Goal: Transaction & Acquisition: Purchase product/service

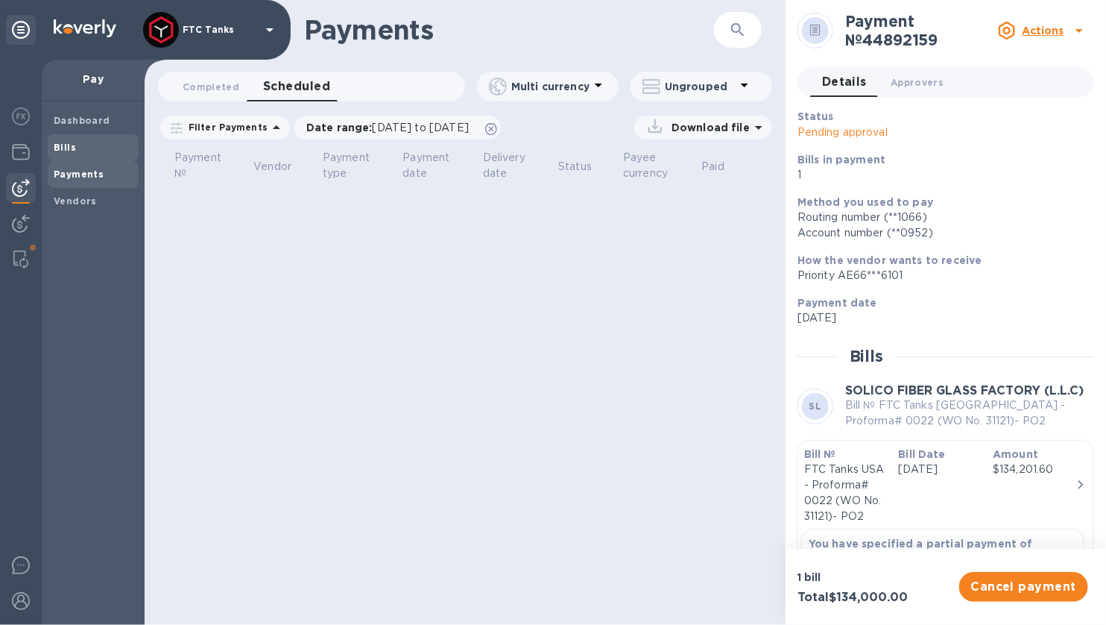
click at [80, 148] on span "Bills" at bounding box center [93, 147] width 79 height 15
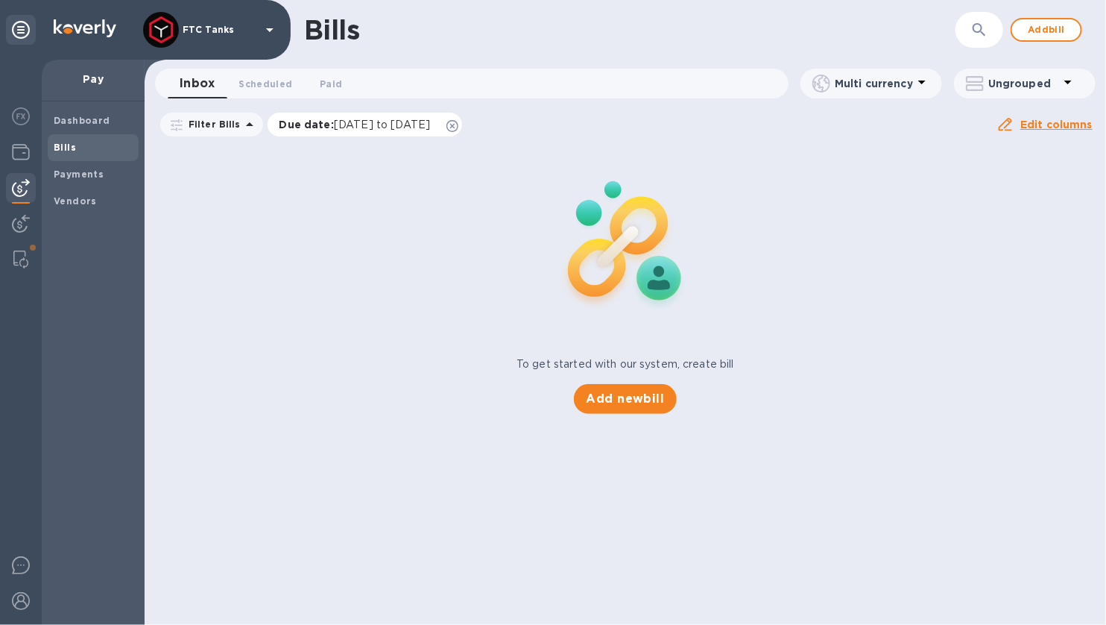
click at [458, 130] on icon at bounding box center [453, 126] width 12 height 12
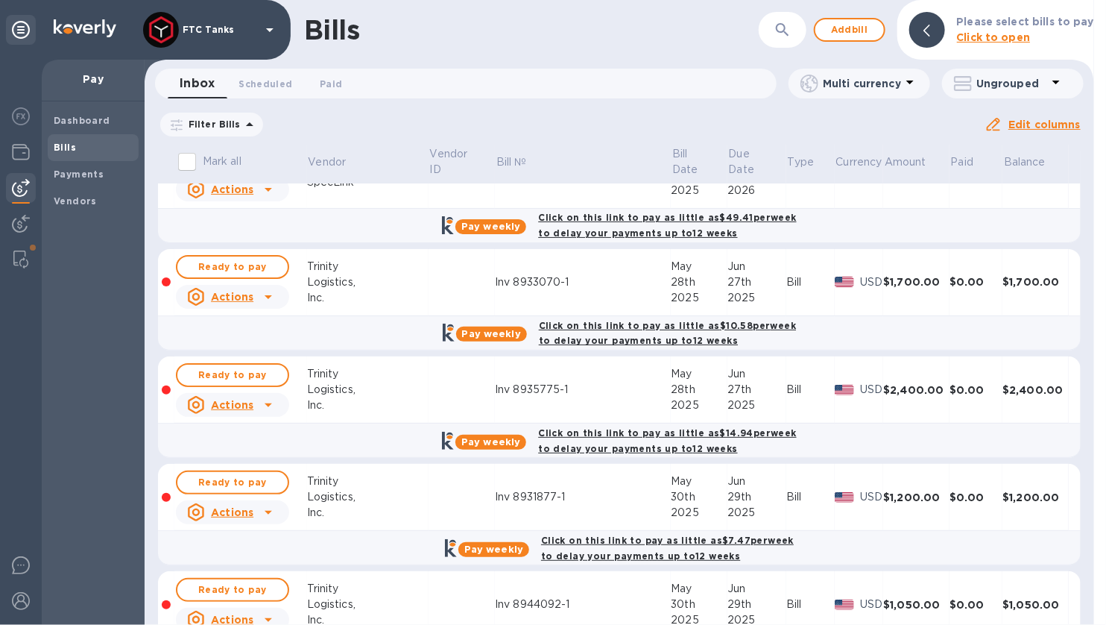
scroll to position [53, 0]
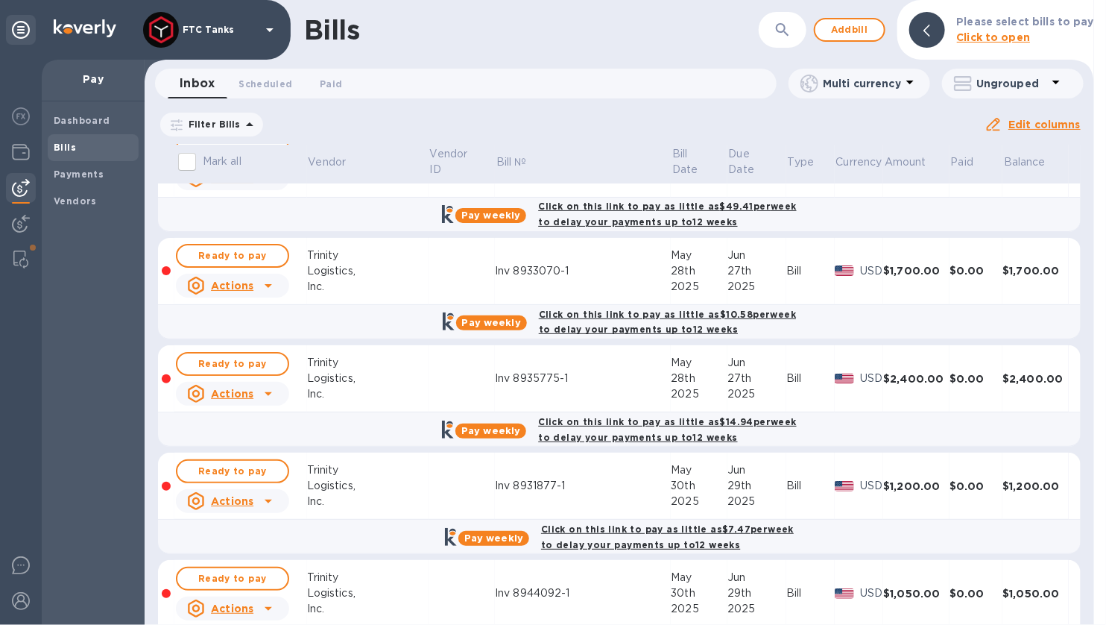
click at [262, 285] on icon at bounding box center [268, 286] width 18 height 18
click at [263, 285] on div at bounding box center [553, 312] width 1106 height 625
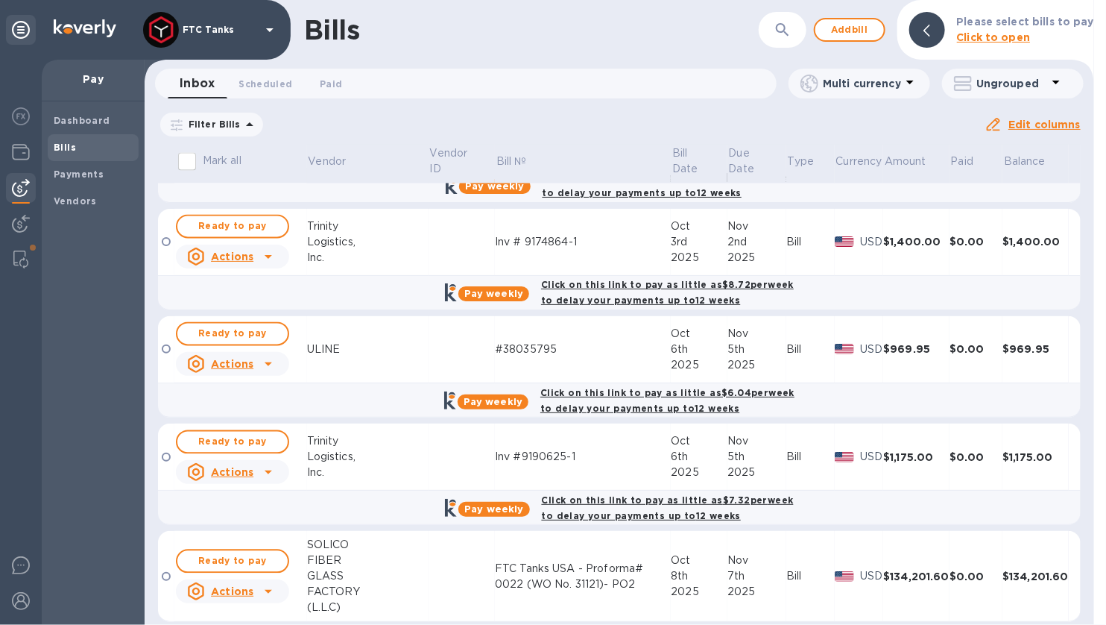
scroll to position [1256, 0]
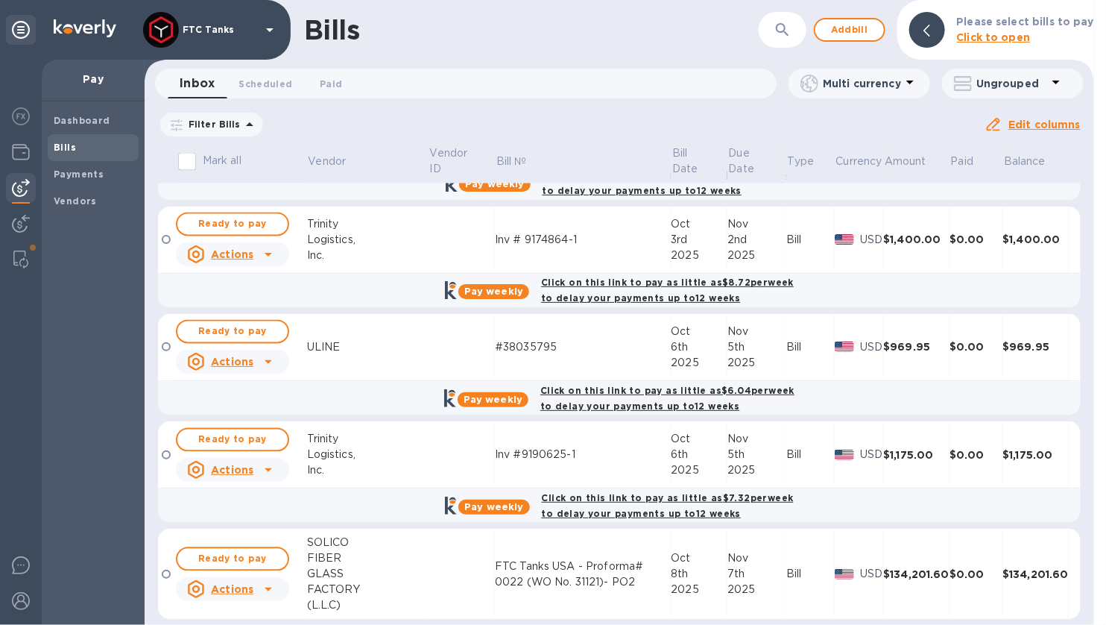
click at [276, 580] on icon at bounding box center [268, 589] width 18 height 18
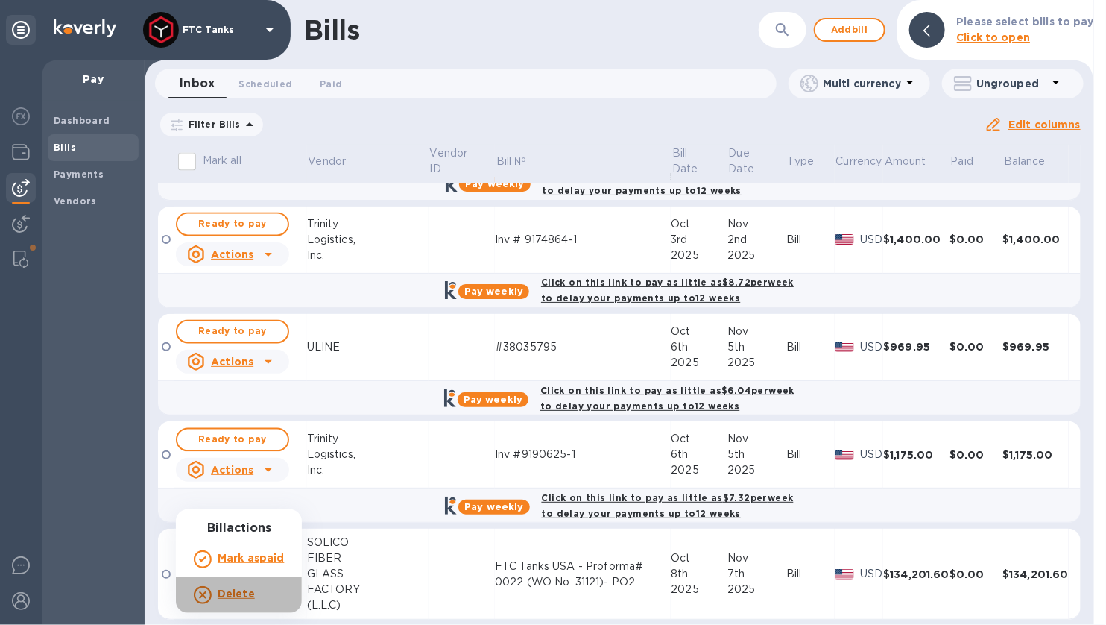
click at [224, 594] on b "Delete" at bounding box center [236, 593] width 37 height 12
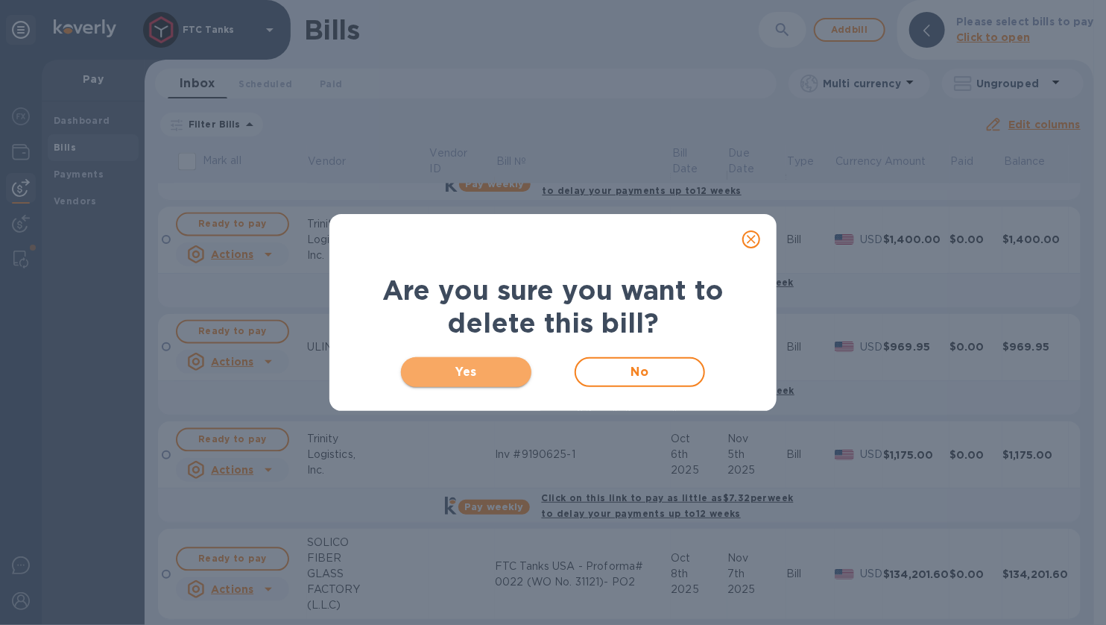
click at [497, 375] on span "Yes" at bounding box center [466, 372] width 107 height 18
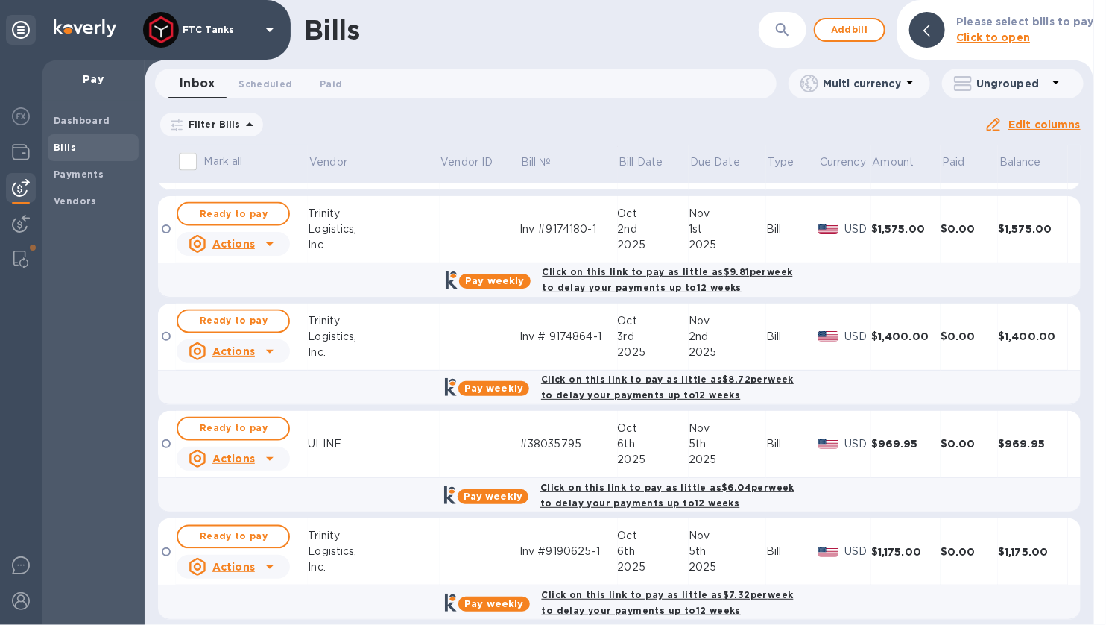
scroll to position [0, 0]
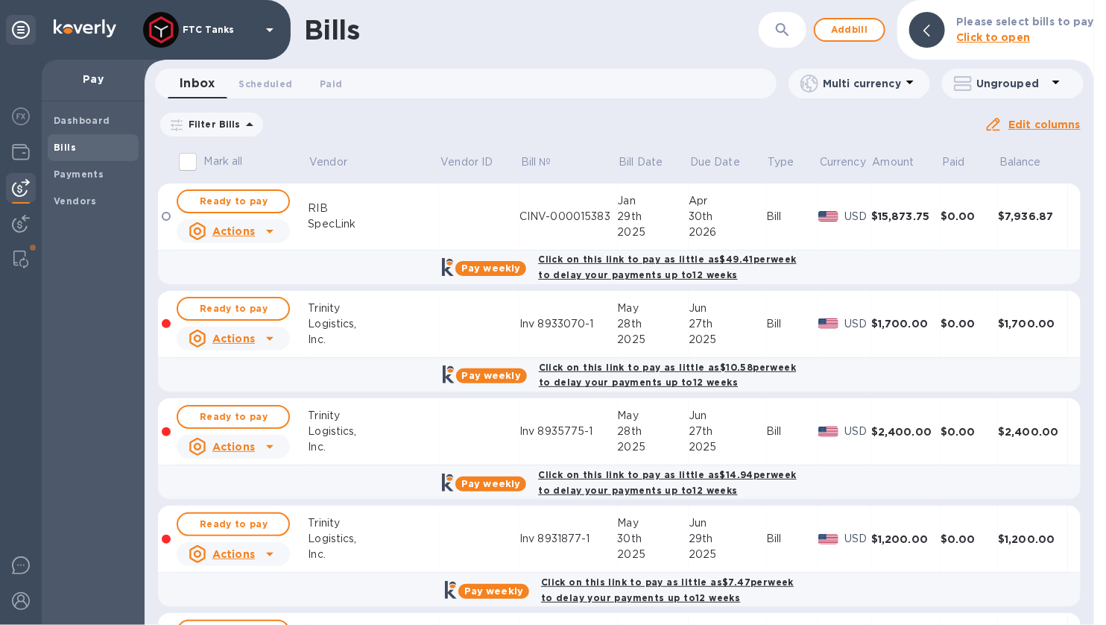
click at [241, 130] on icon at bounding box center [250, 125] width 18 height 18
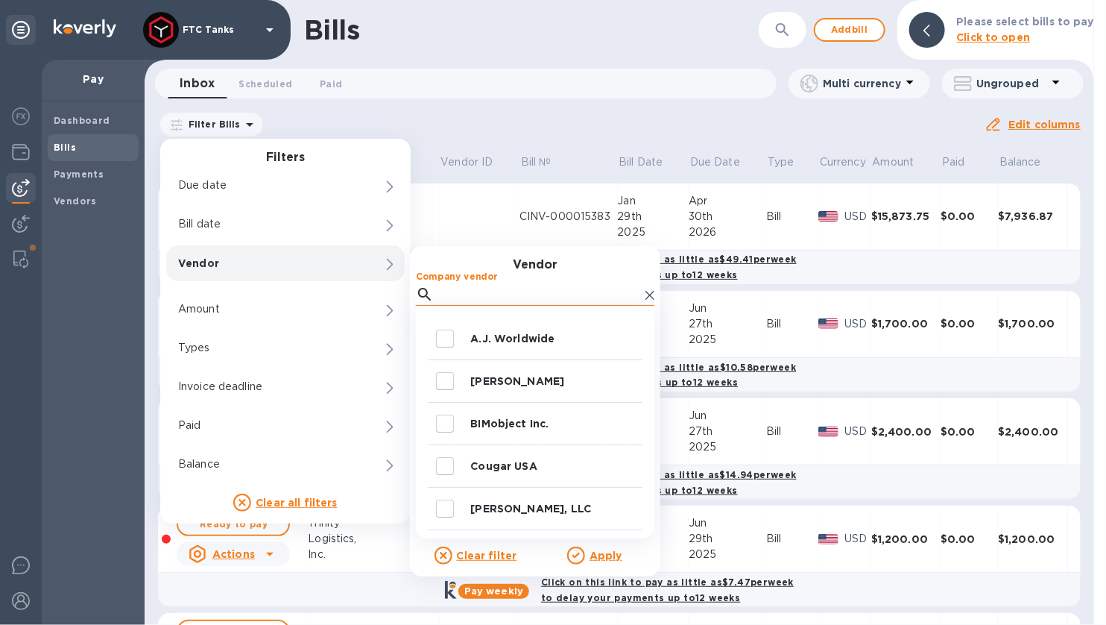
click at [464, 294] on input "Company vendor" at bounding box center [540, 294] width 200 height 22
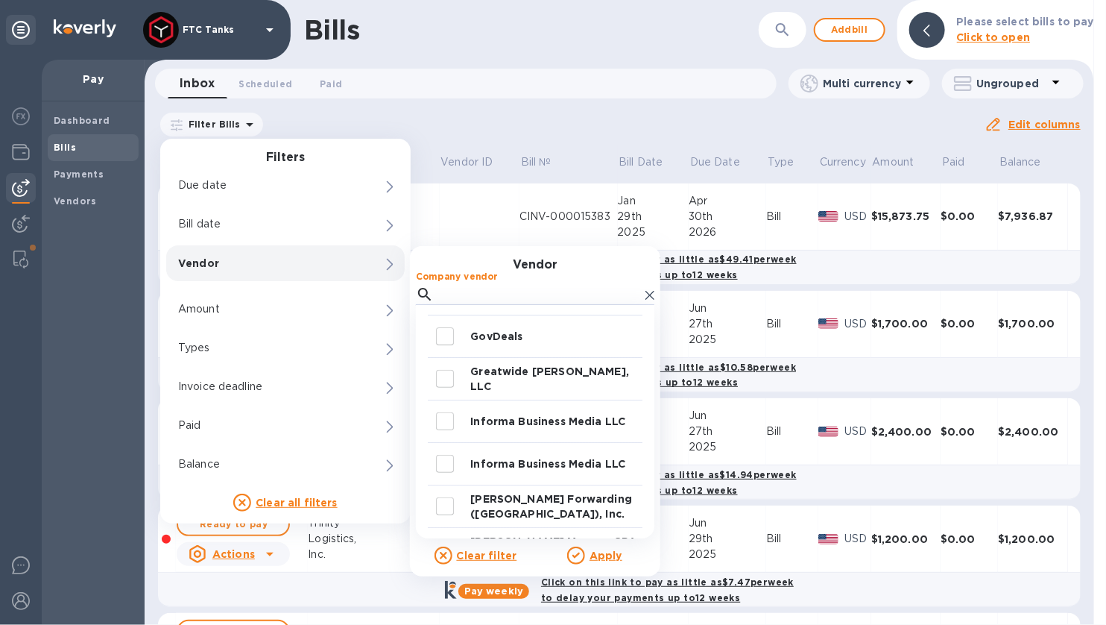
scroll to position [659, 0]
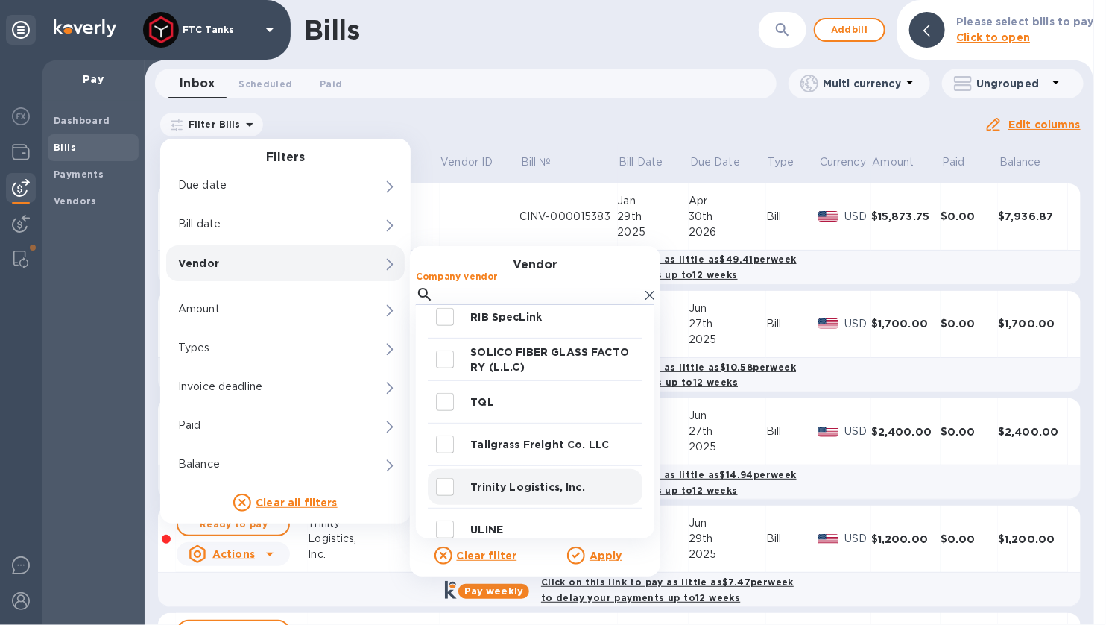
click at [540, 489] on p "Trinity Logistics, Inc." at bounding box center [553, 486] width 166 height 15
checkbox input "true"
click at [610, 559] on u "Apply" at bounding box center [606, 555] width 33 height 12
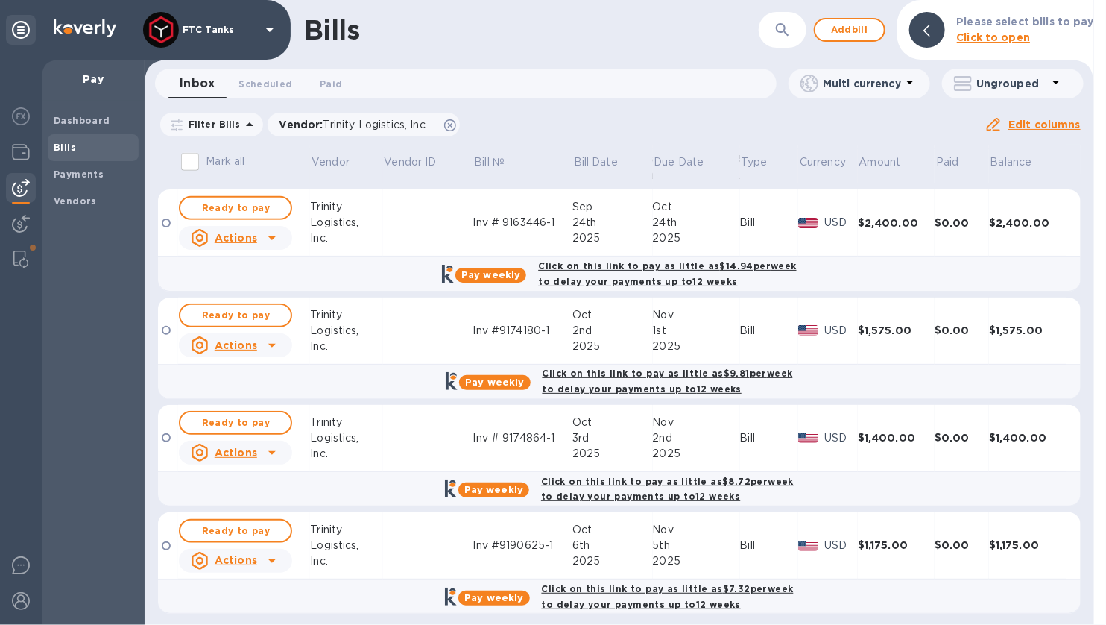
scroll to position [0, 0]
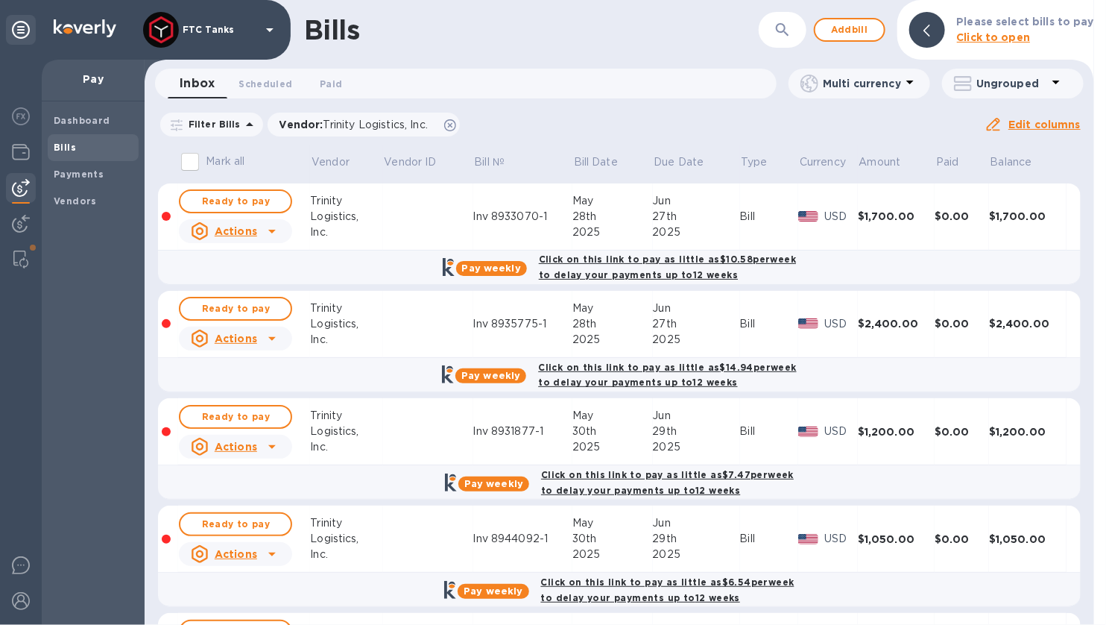
click at [548, 218] on div "Inv 8933070-1" at bounding box center [523, 217] width 100 height 16
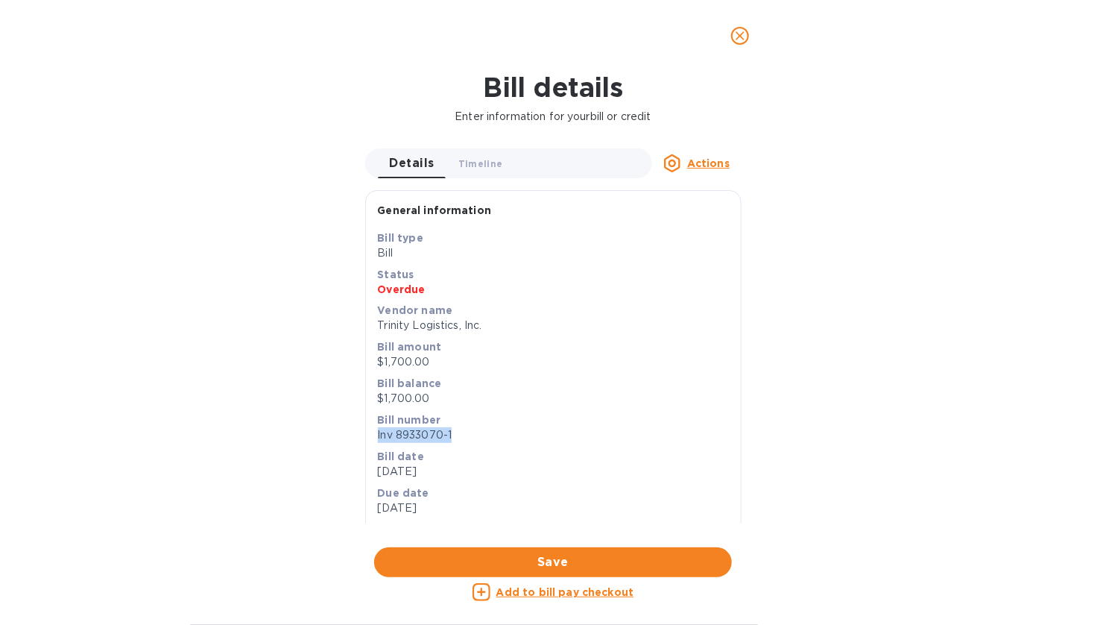
drag, startPoint x: 457, startPoint y: 437, endPoint x: 373, endPoint y: 441, distance: 83.6
click at [373, 441] on div "Save Bill type Bill Status Overdue Vendor name Trinity Logistics, Inc. Bill amo…" at bounding box center [553, 400] width 375 height 341
copy p "Inv 8933070-1"
click at [740, 35] on icon "close" at bounding box center [740, 35] width 9 height 9
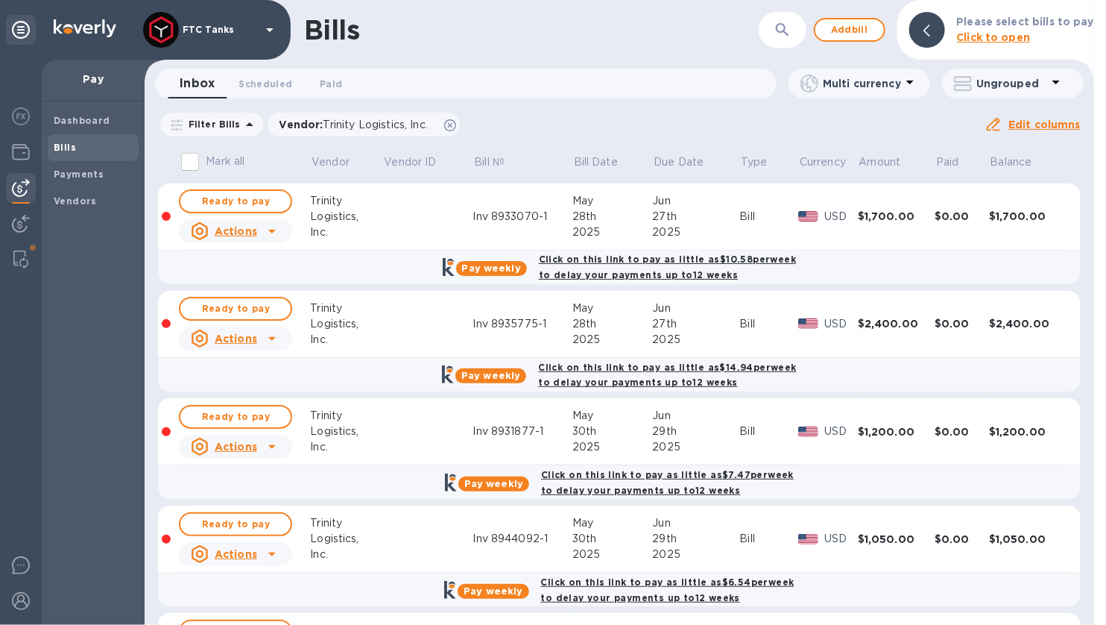
click at [218, 230] on u "Actions" at bounding box center [236, 231] width 42 height 12
click at [238, 293] on b "Delete" at bounding box center [239, 292] width 37 height 12
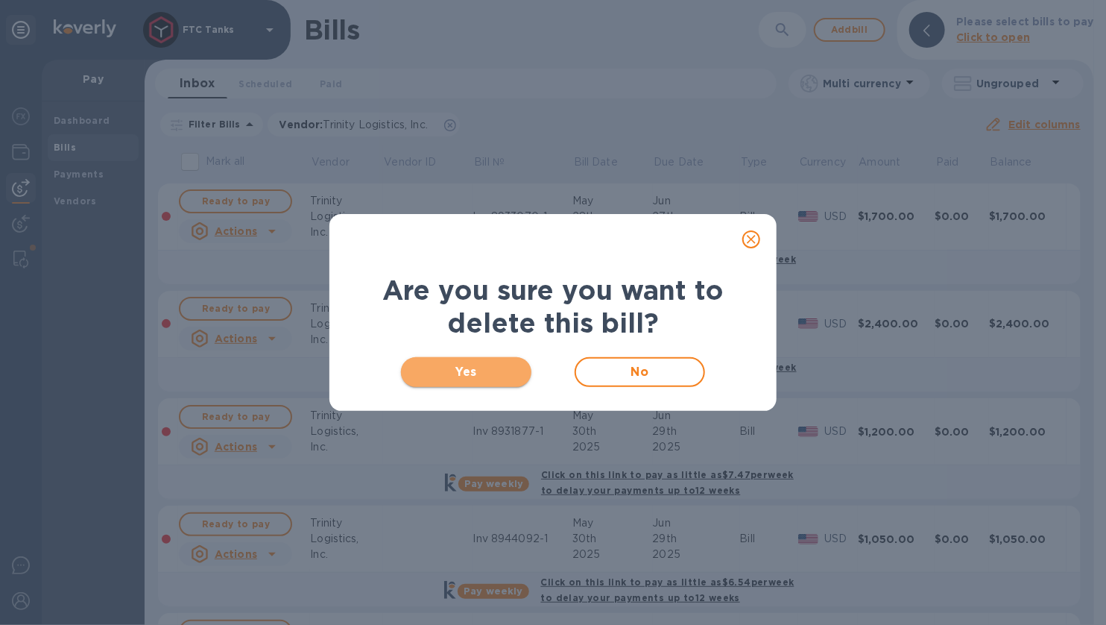
click at [500, 373] on span "Yes" at bounding box center [466, 372] width 107 height 18
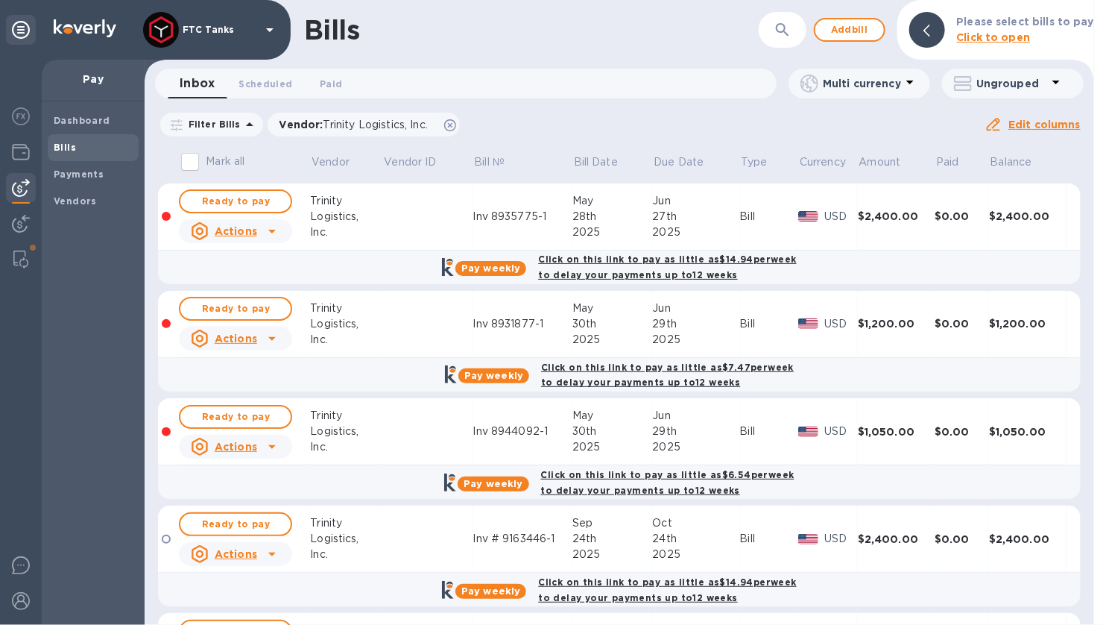
click at [488, 225] on td "Inv 8935775-1" at bounding box center [523, 216] width 100 height 67
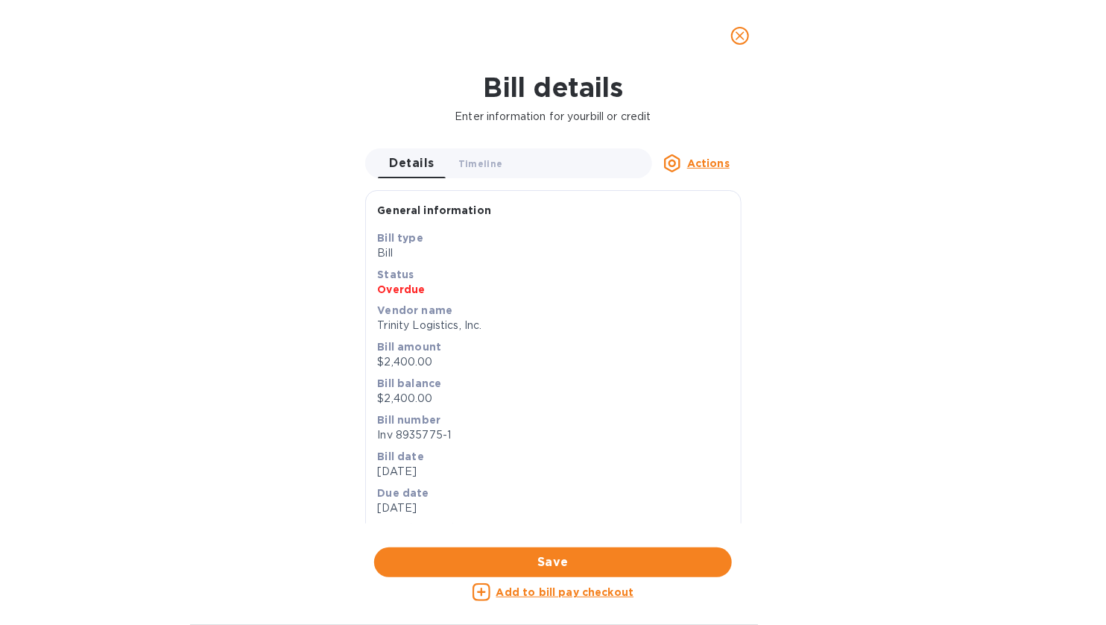
click at [453, 432] on p "Inv 8935775-1" at bounding box center [553, 435] width 351 height 16
drag, startPoint x: 444, startPoint y: 434, endPoint x: 367, endPoint y: 433, distance: 77.5
click at [367, 433] on div "Save Bill type Bill Status Overdue Vendor name Trinity Logistics, Inc. Bill amo…" at bounding box center [553, 400] width 375 height 341
copy p "Inv 8935775-1"
click at [742, 40] on icon "close" at bounding box center [740, 35] width 15 height 15
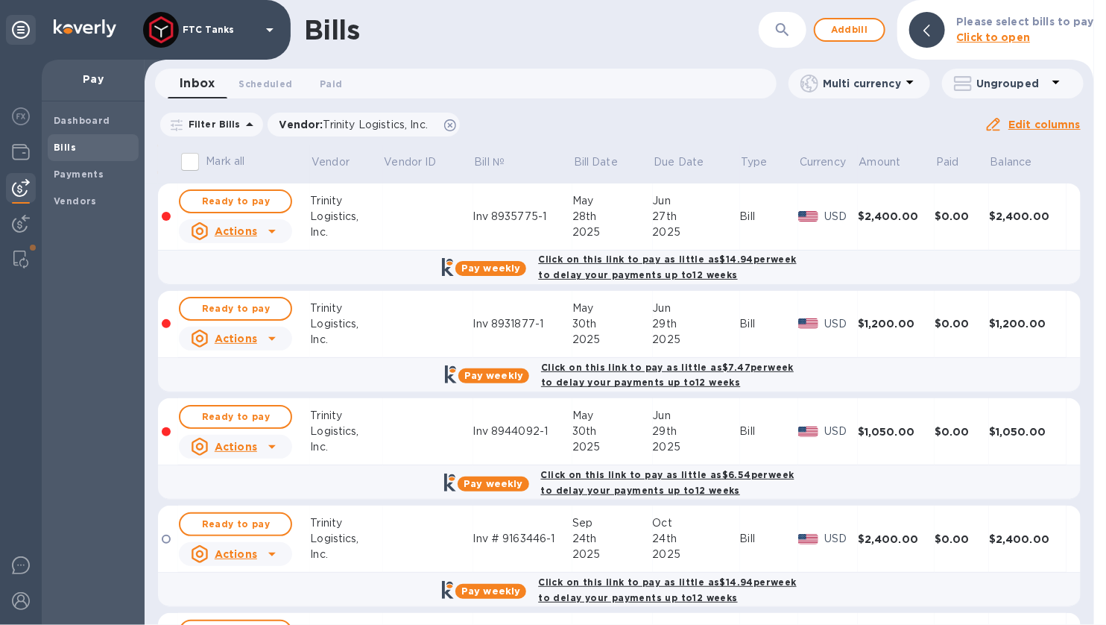
click at [254, 239] on p "Actions" at bounding box center [236, 231] width 42 height 15
click at [233, 294] on b "Delete" at bounding box center [239, 292] width 37 height 12
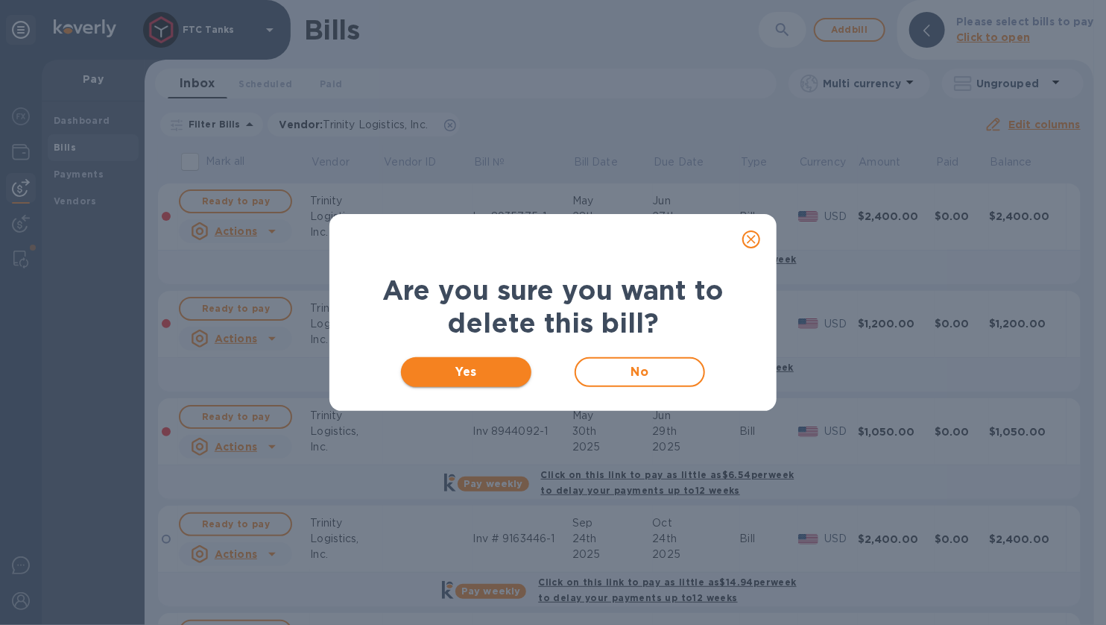
click at [501, 370] on span "Yes" at bounding box center [466, 372] width 107 height 18
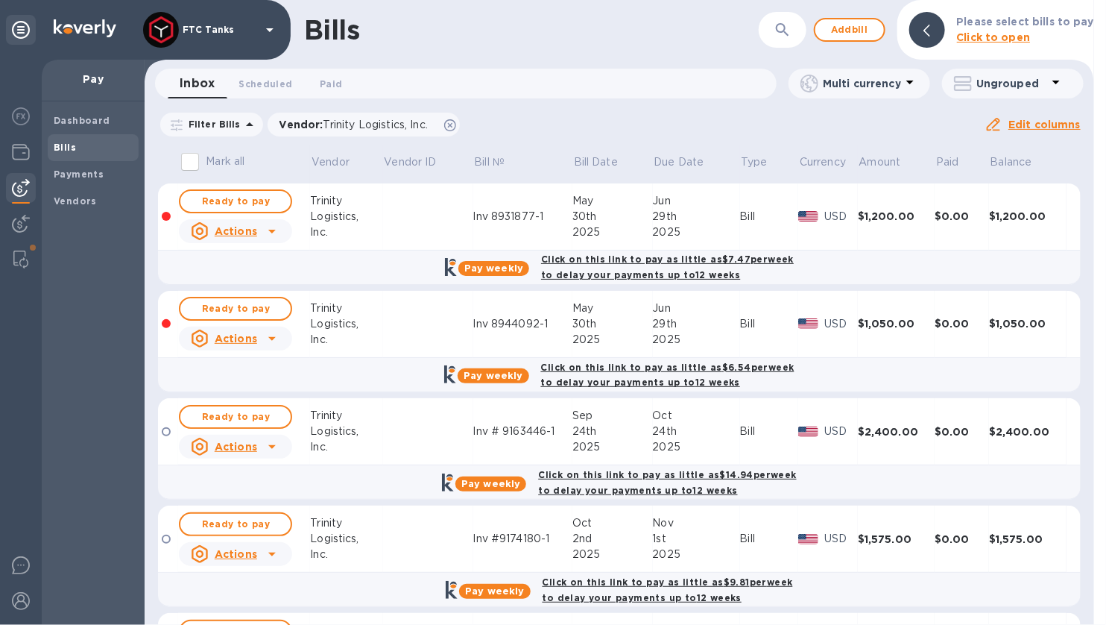
click at [381, 229] on div "Inc." at bounding box center [346, 232] width 72 height 16
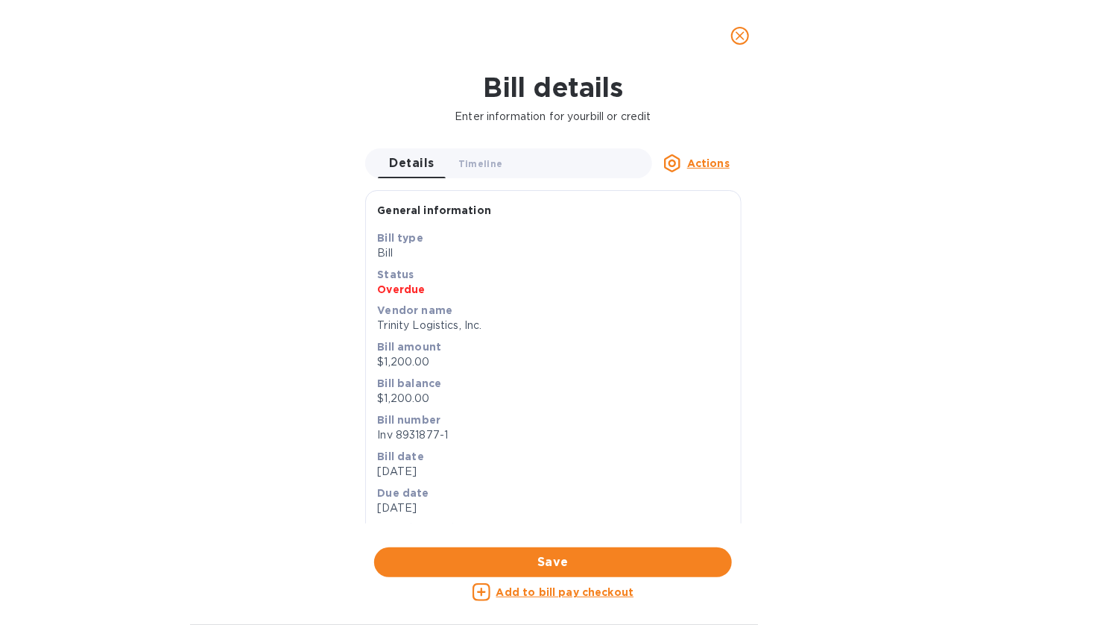
click at [451, 437] on p "Inv 8931877-1" at bounding box center [553, 435] width 351 height 16
drag, startPoint x: 435, startPoint y: 435, endPoint x: 367, endPoint y: 435, distance: 67.8
click at [367, 435] on div "Save Bill type Bill Status Overdue Vendor name Trinity Logistics, Inc. Bill amo…" at bounding box center [553, 400] width 375 height 341
copy p "Inv 8931877-1"
click at [737, 34] on icon "close" at bounding box center [740, 35] width 15 height 15
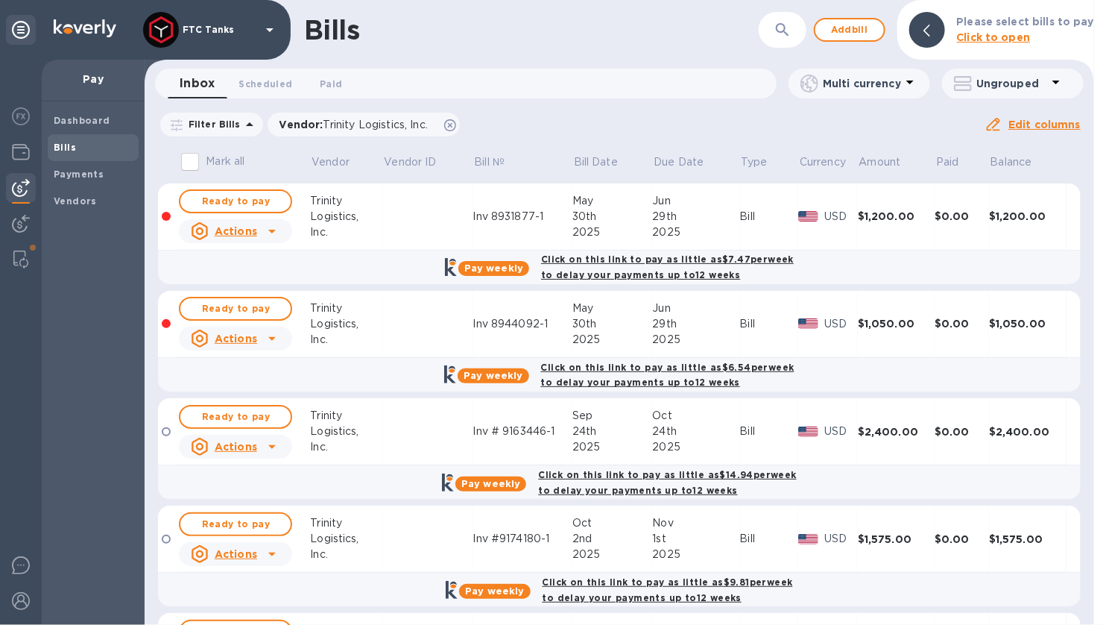
click at [271, 228] on icon at bounding box center [272, 231] width 18 height 18
click at [245, 296] on b "Delete" at bounding box center [239, 292] width 37 height 12
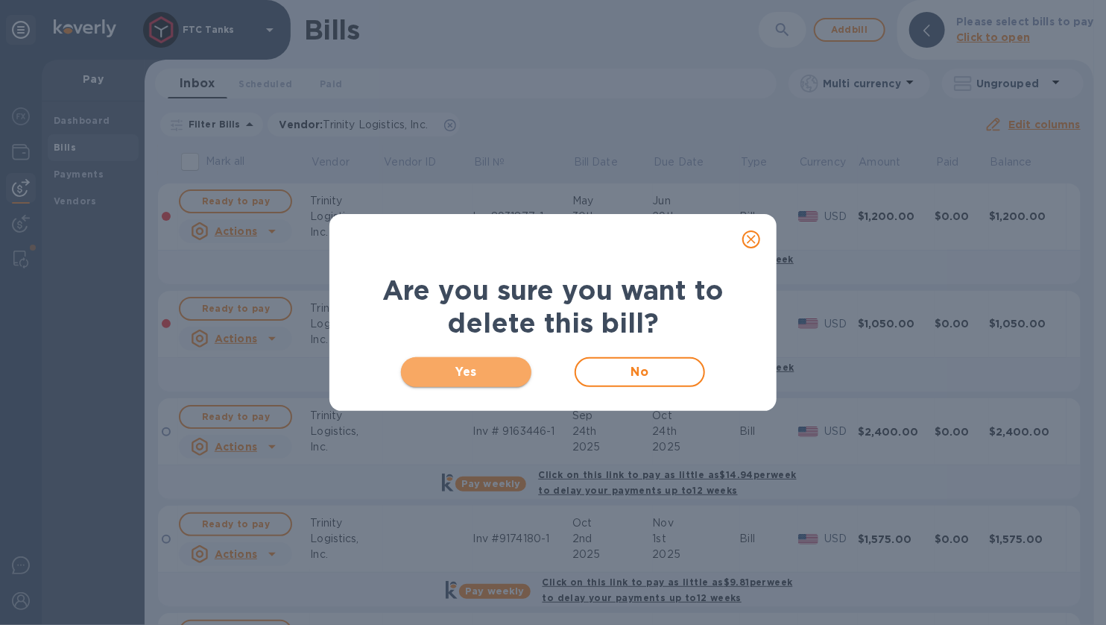
click at [502, 373] on span "Yes" at bounding box center [466, 372] width 107 height 18
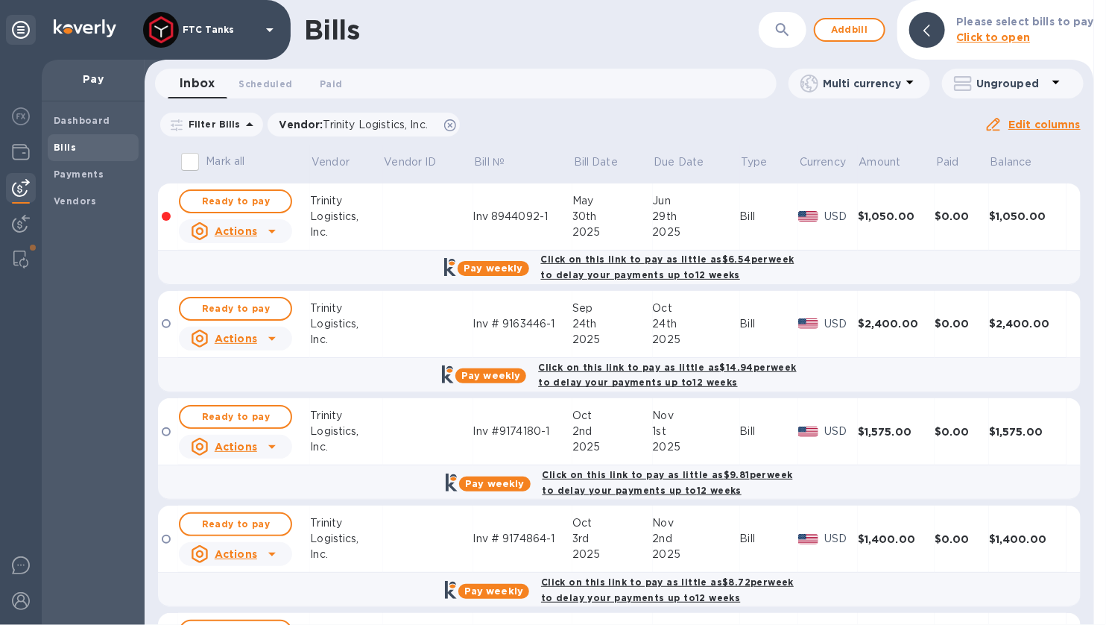
click at [366, 228] on div "Inc." at bounding box center [346, 232] width 72 height 16
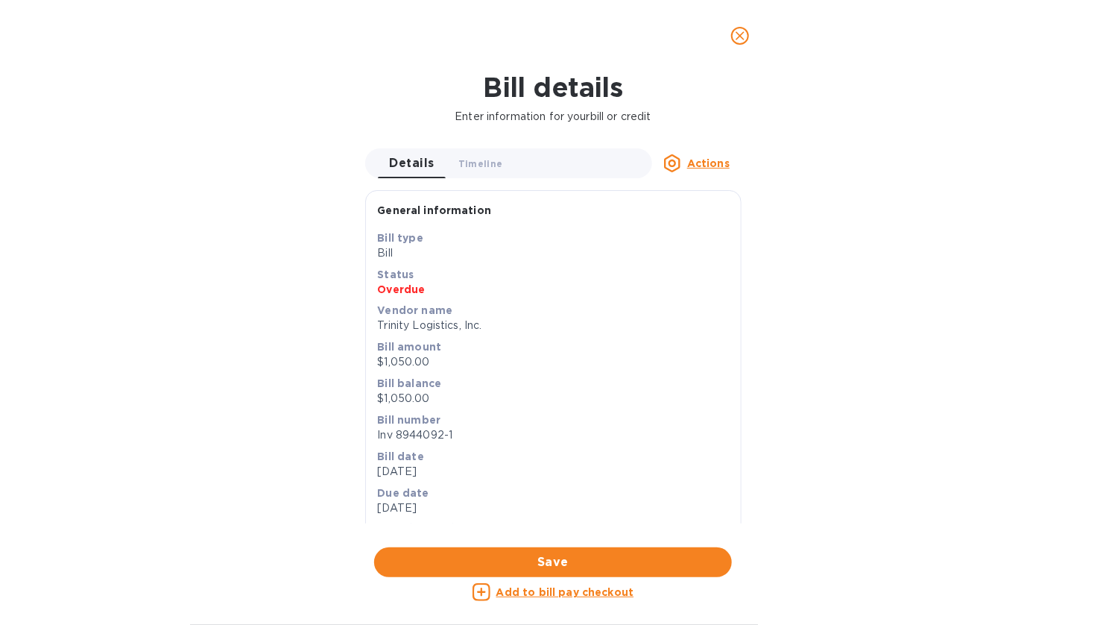
click at [441, 423] on p "Bill number" at bounding box center [553, 419] width 351 height 15
drag, startPoint x: 451, startPoint y: 434, endPoint x: 370, endPoint y: 437, distance: 81.3
click at [370, 437] on div "Save Bill type Bill Status Overdue Vendor name Trinity Logistics, Inc. Bill amo…" at bounding box center [553, 400] width 375 height 341
copy p "Inv 8944092-1"
click at [740, 35] on icon "close" at bounding box center [740, 35] width 9 height 9
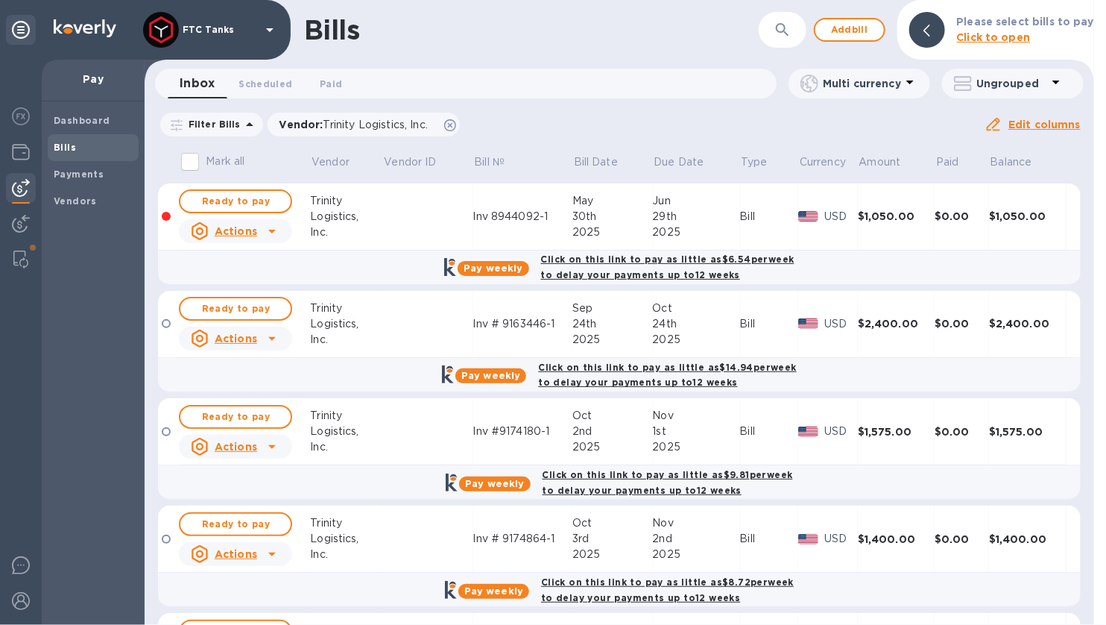
click at [250, 233] on u "Actions" at bounding box center [236, 231] width 42 height 12
click at [238, 291] on b "Delete" at bounding box center [239, 292] width 37 height 12
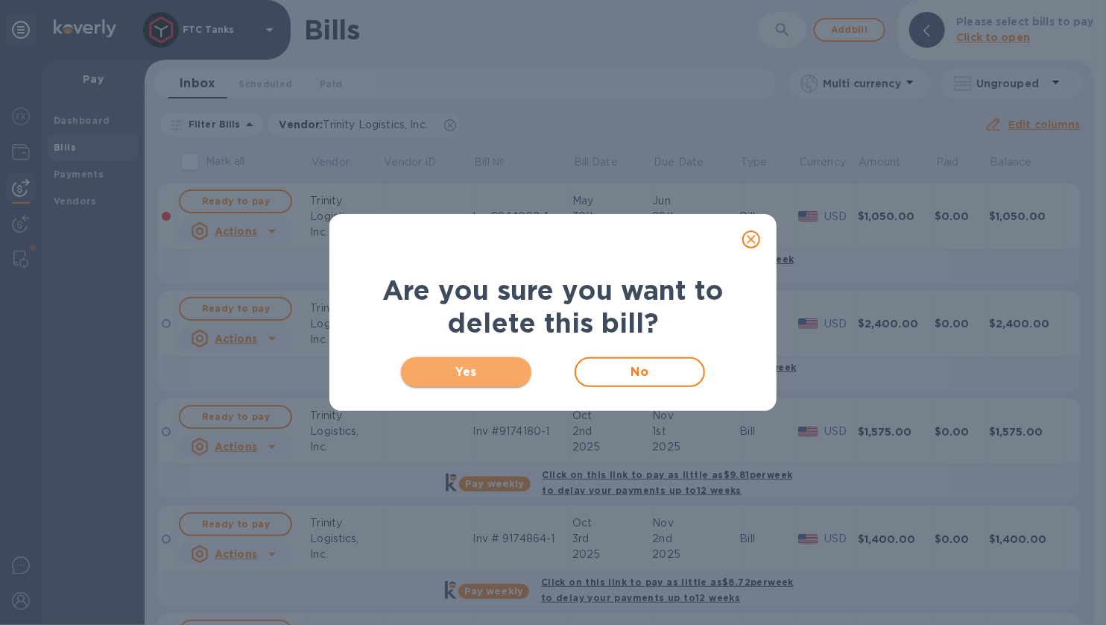
click at [461, 376] on span "Yes" at bounding box center [466, 372] width 107 height 18
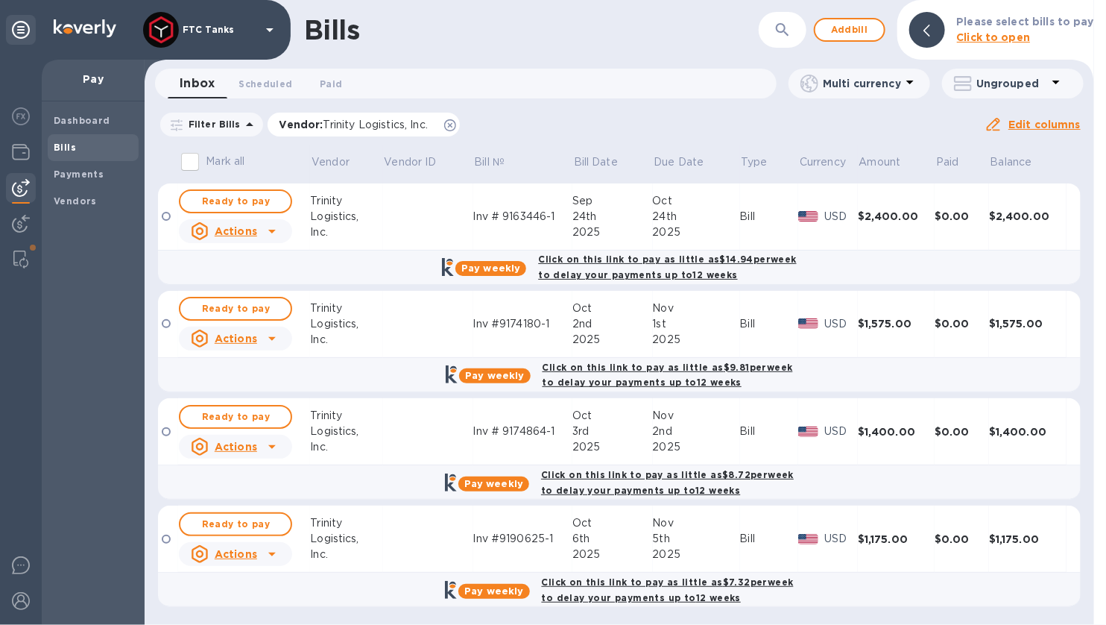
click at [448, 126] on icon at bounding box center [450, 125] width 12 height 12
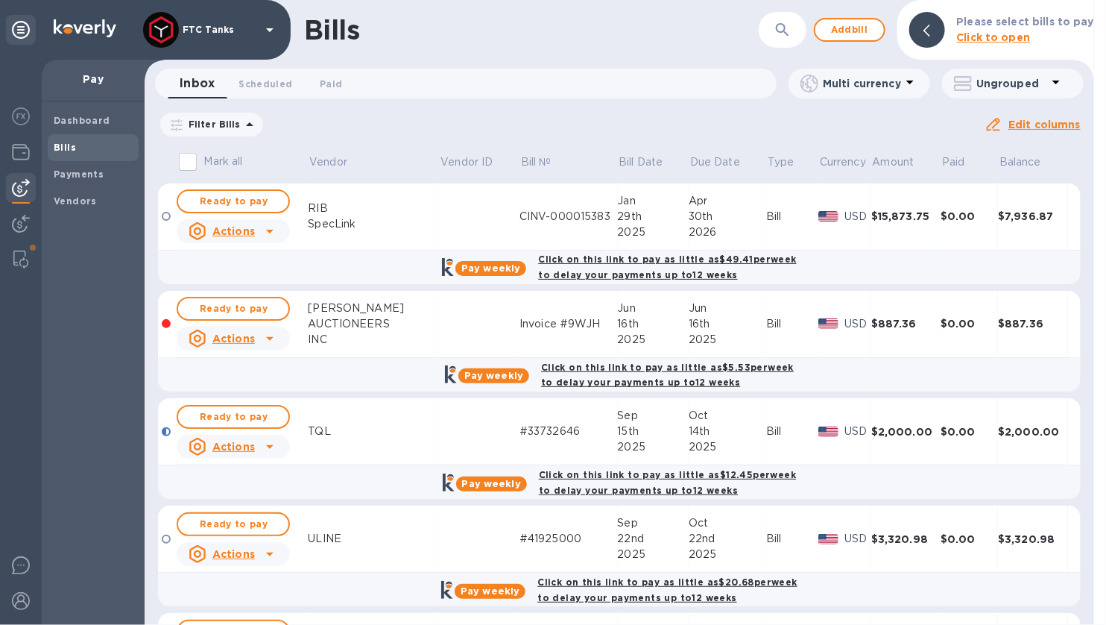
scroll to position [10, 0]
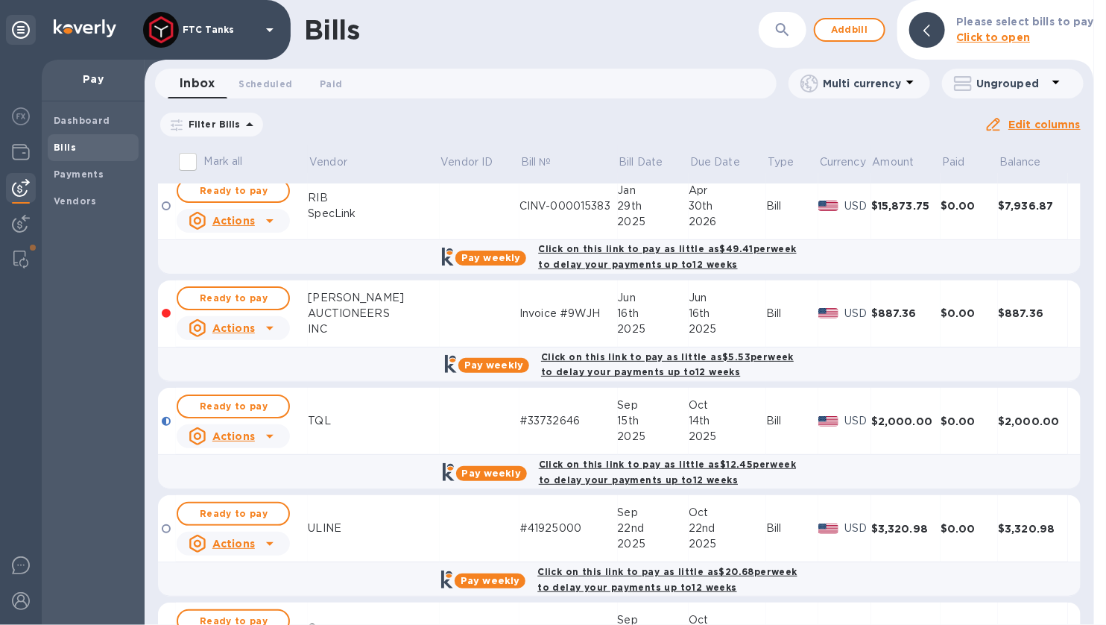
click at [259, 327] on div at bounding box center [270, 328] width 24 height 24
click at [240, 391] on b "Delete" at bounding box center [238, 388] width 37 height 12
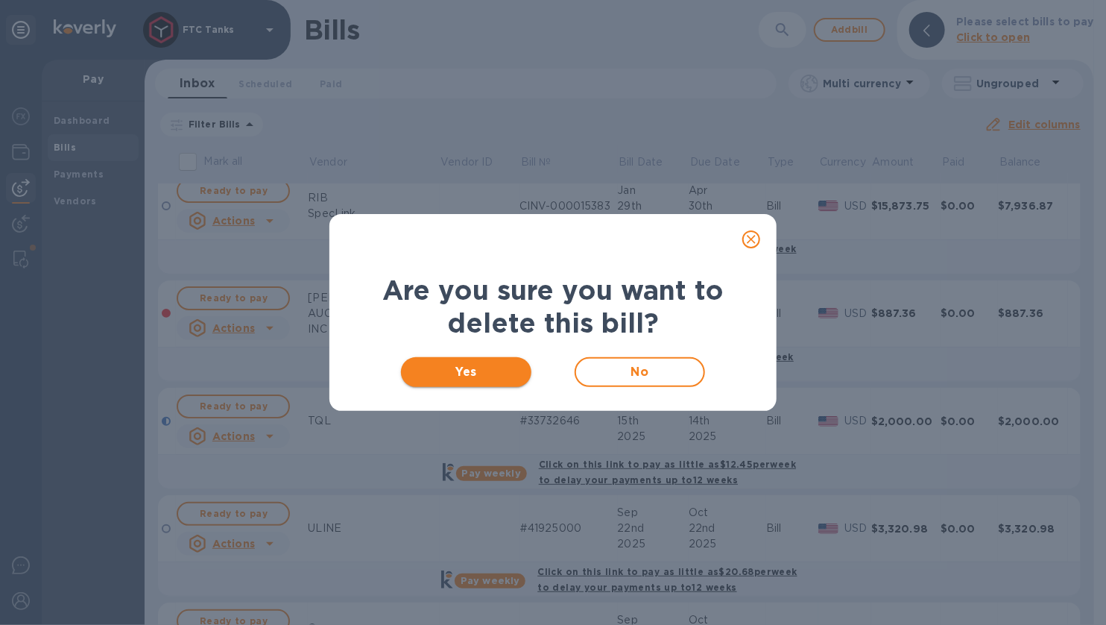
click at [466, 377] on span "Yes" at bounding box center [466, 372] width 107 height 18
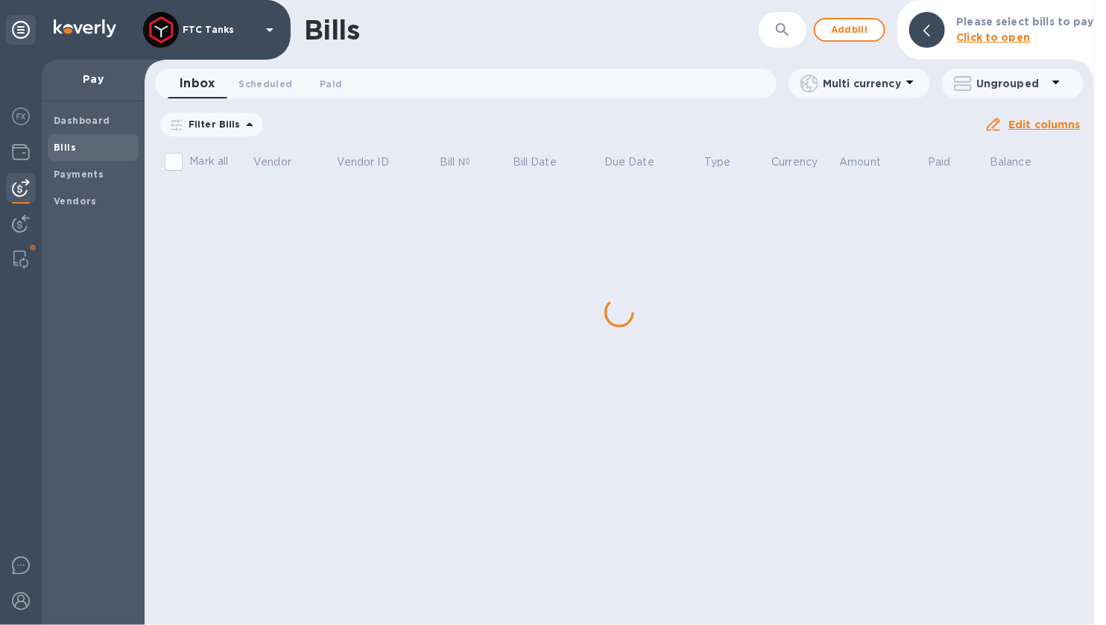
scroll to position [0, 0]
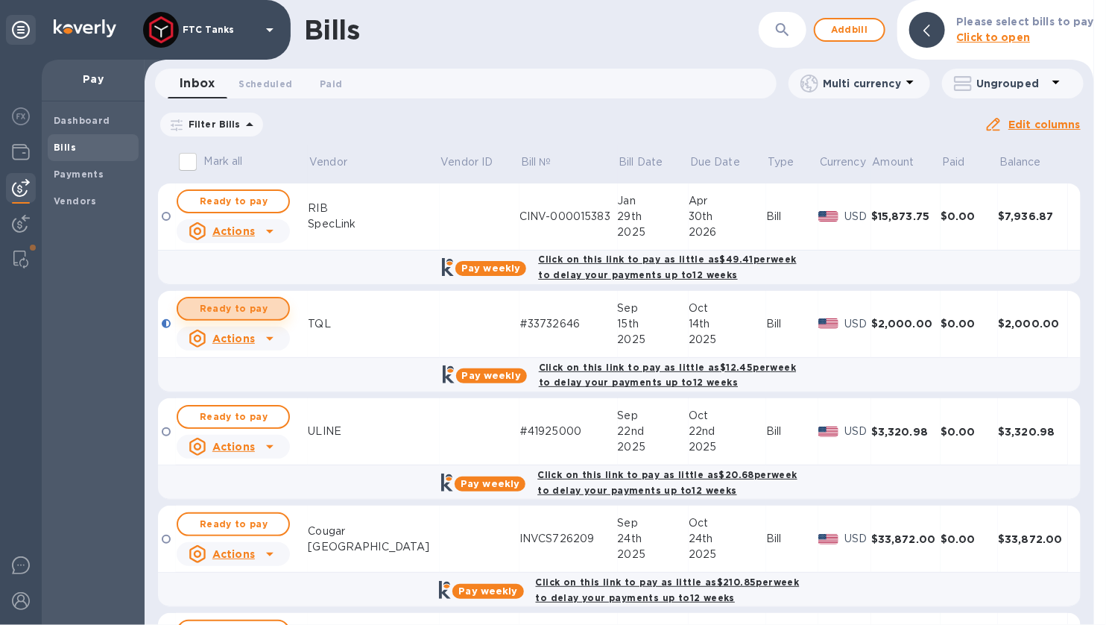
click at [260, 306] on span "Ready to pay" at bounding box center [233, 309] width 86 height 18
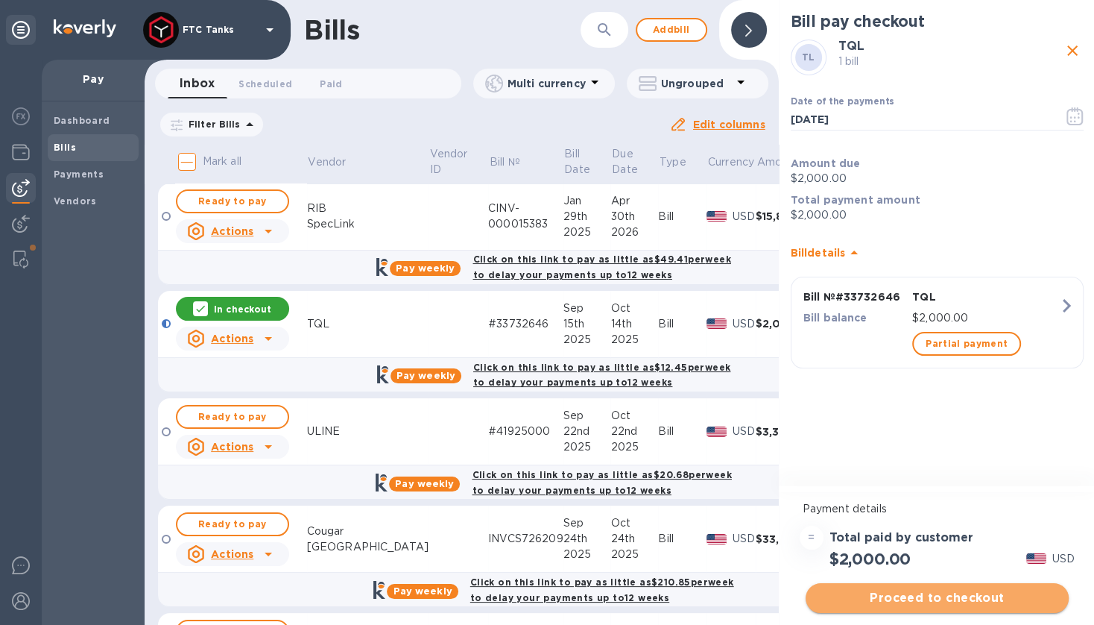
click at [895, 599] on span "Proceed to checkout" at bounding box center [937, 598] width 239 height 18
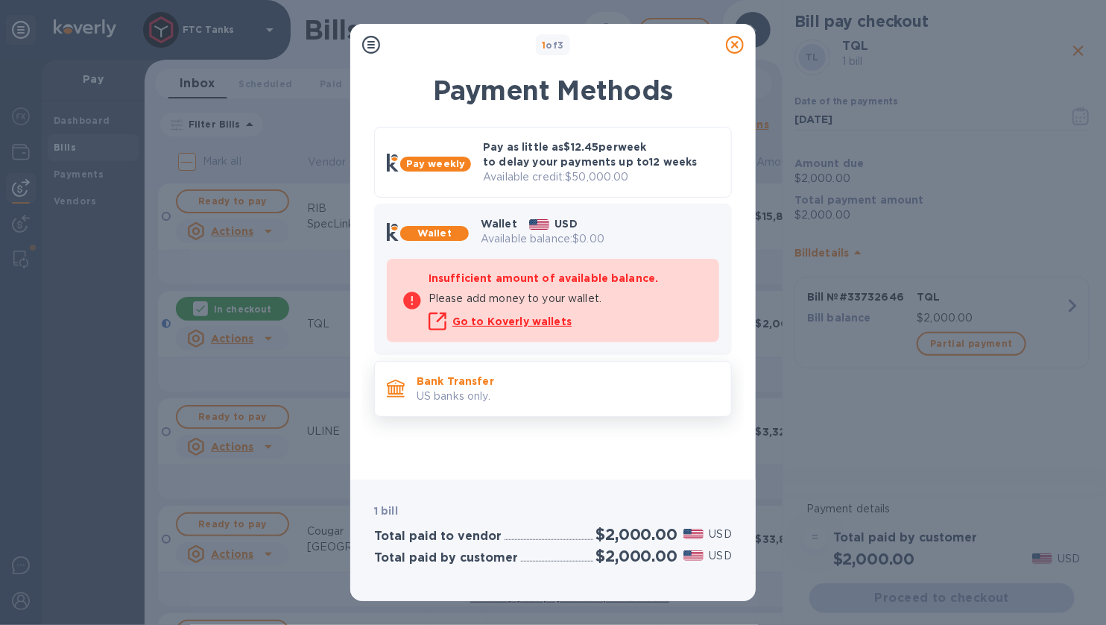
click at [534, 394] on p "US banks only." at bounding box center [568, 396] width 303 height 16
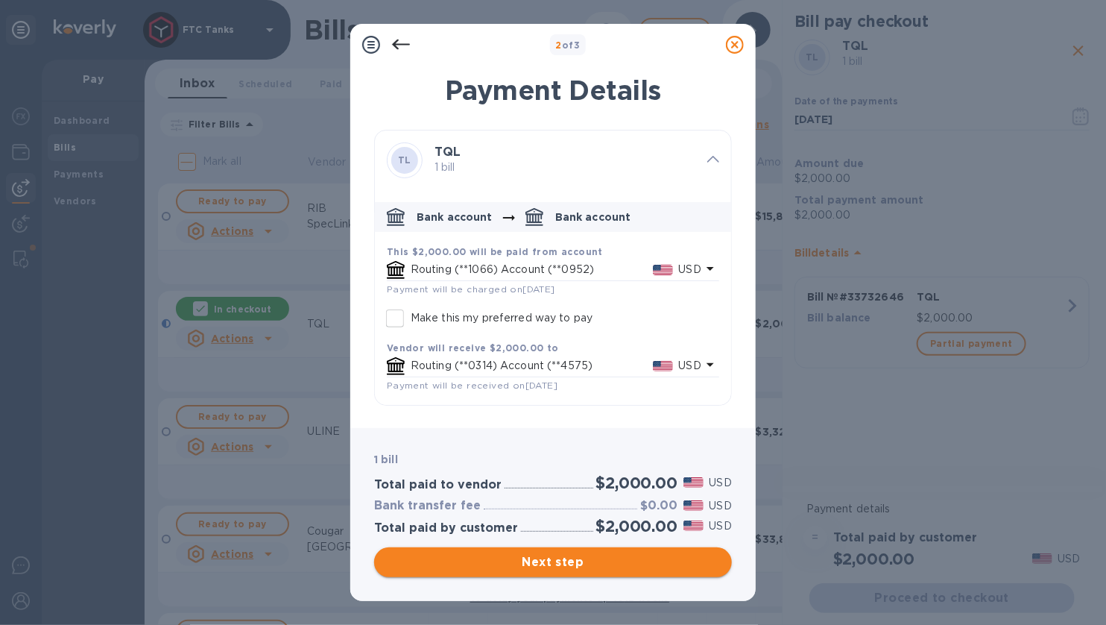
click at [569, 567] on span "Next step" at bounding box center [553, 562] width 334 height 18
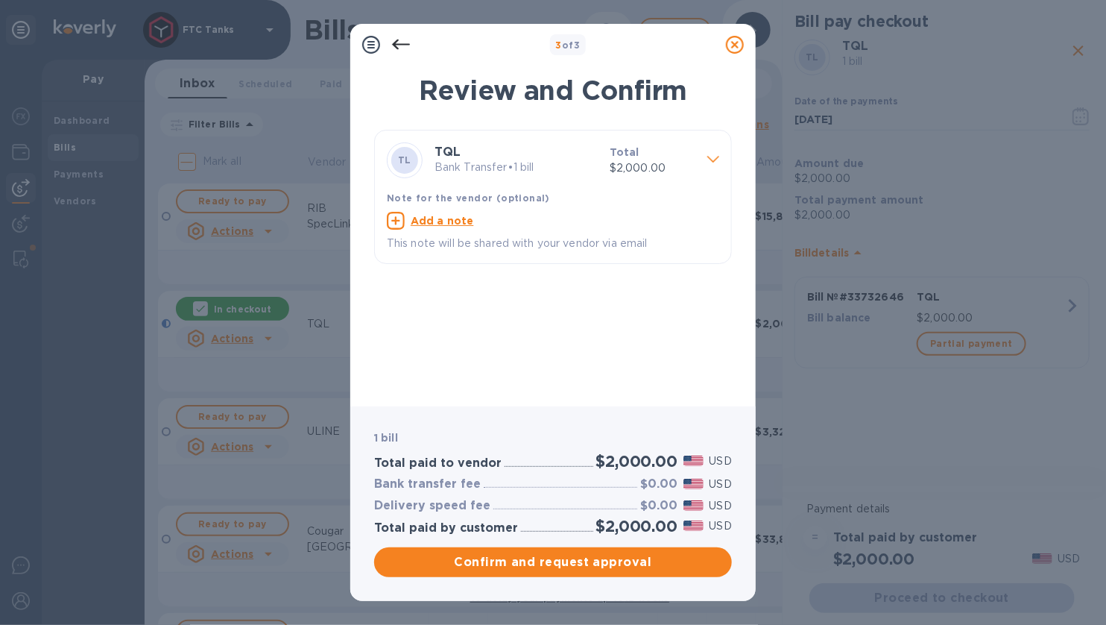
click at [430, 218] on u "Add a note" at bounding box center [442, 221] width 63 height 12
click at [444, 229] on div "x" at bounding box center [541, 223] width 309 height 22
paste textarea "#33732646"
type textarea "Inv #33732646"
click at [523, 567] on span "Confirm and request approval" at bounding box center [553, 562] width 334 height 18
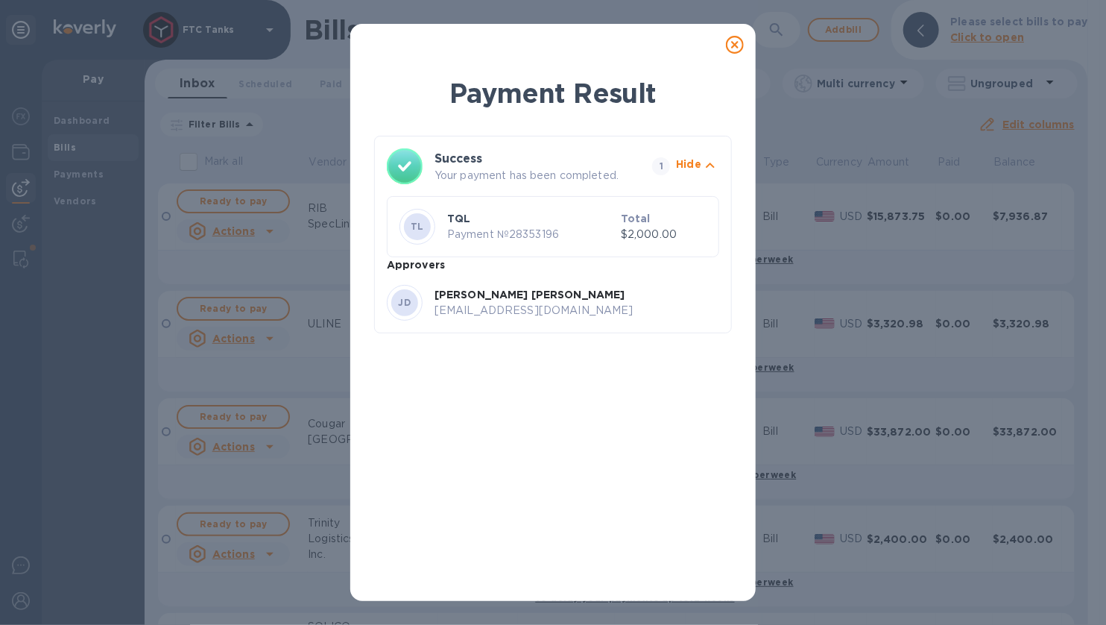
click at [735, 48] on icon at bounding box center [735, 45] width 18 height 18
